Goal: Find specific page/section: Find specific page/section

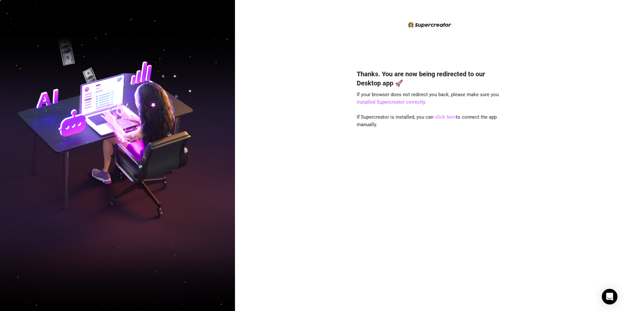
click at [443, 117] on link "click here" at bounding box center [445, 117] width 21 height 6
click at [442, 117] on link "click here" at bounding box center [445, 117] width 21 height 6
